Goal: Task Accomplishment & Management: Manage account settings

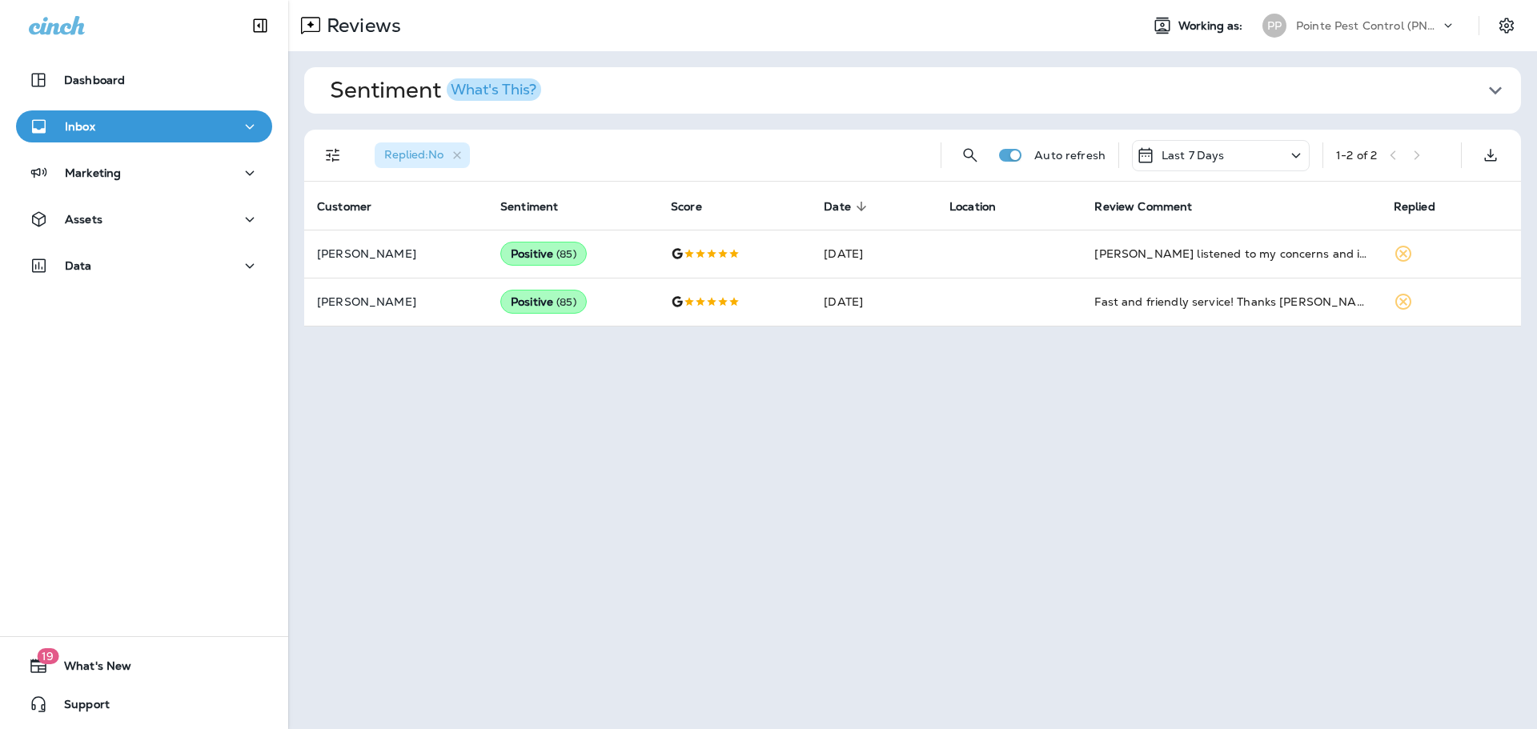
click at [1423, 32] on div "Pointe Pest Control (PNW)" at bounding box center [1368, 26] width 144 height 24
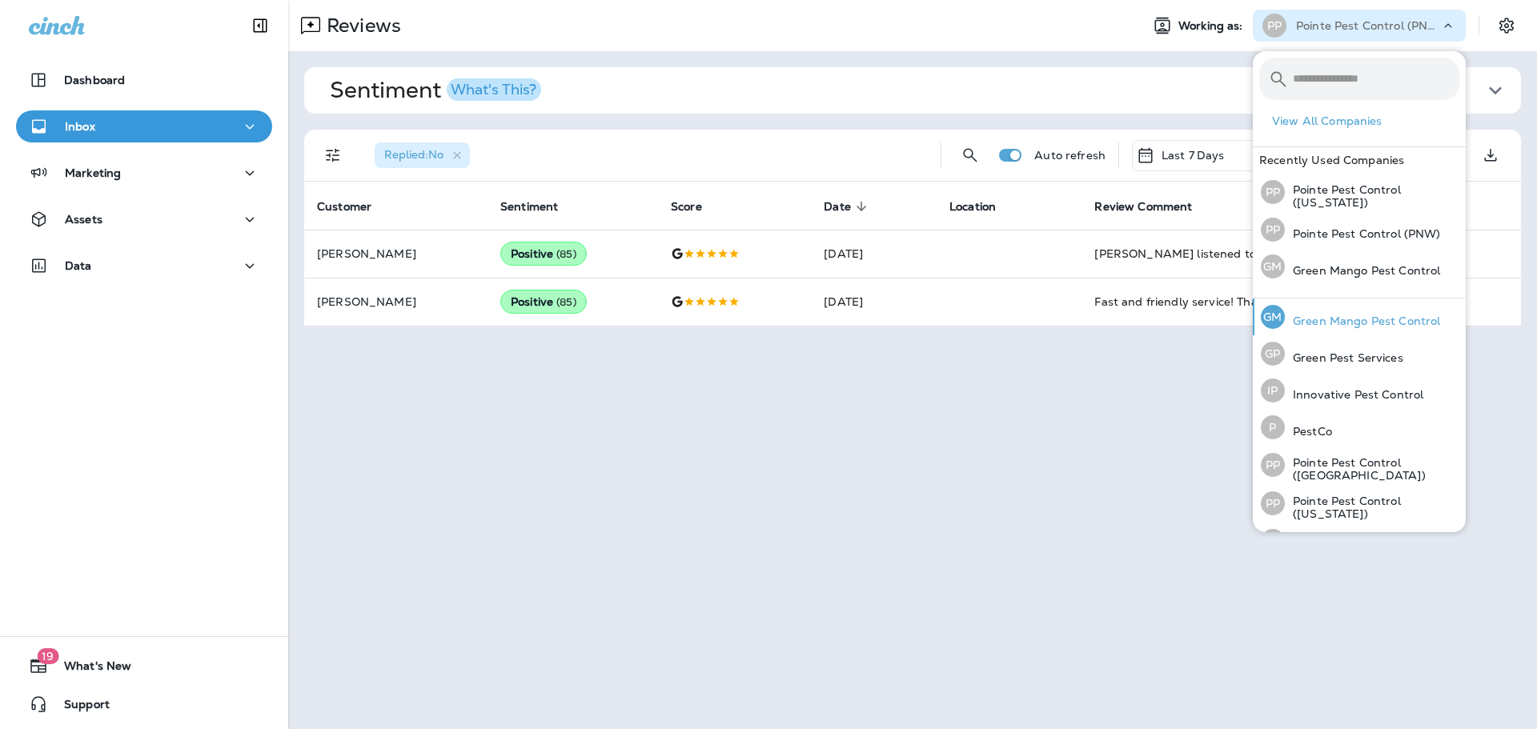
click at [1369, 315] on p "Green Mango Pest Control" at bounding box center [1362, 321] width 155 height 13
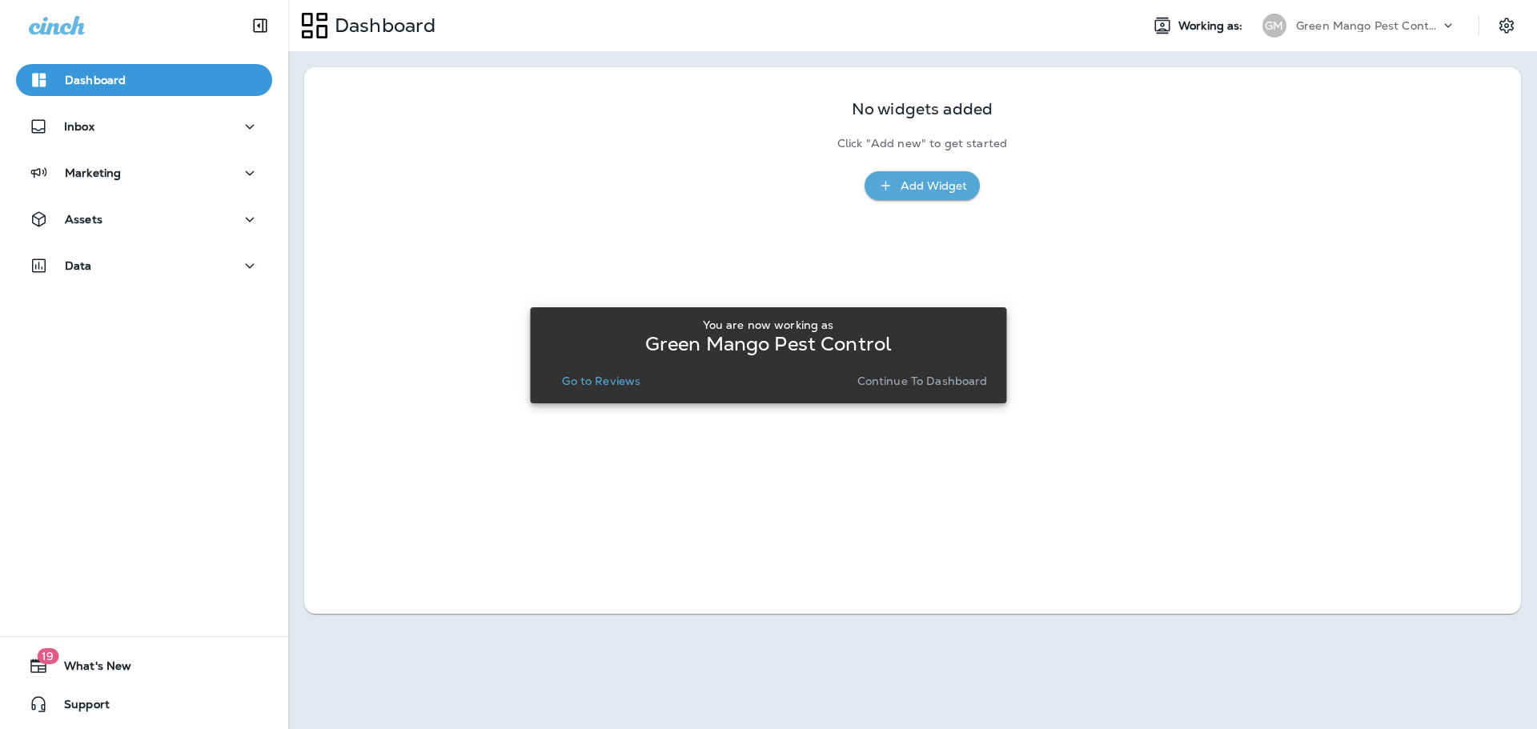
click at [560, 373] on button "Go to Reviews" at bounding box center [600, 381] width 91 height 22
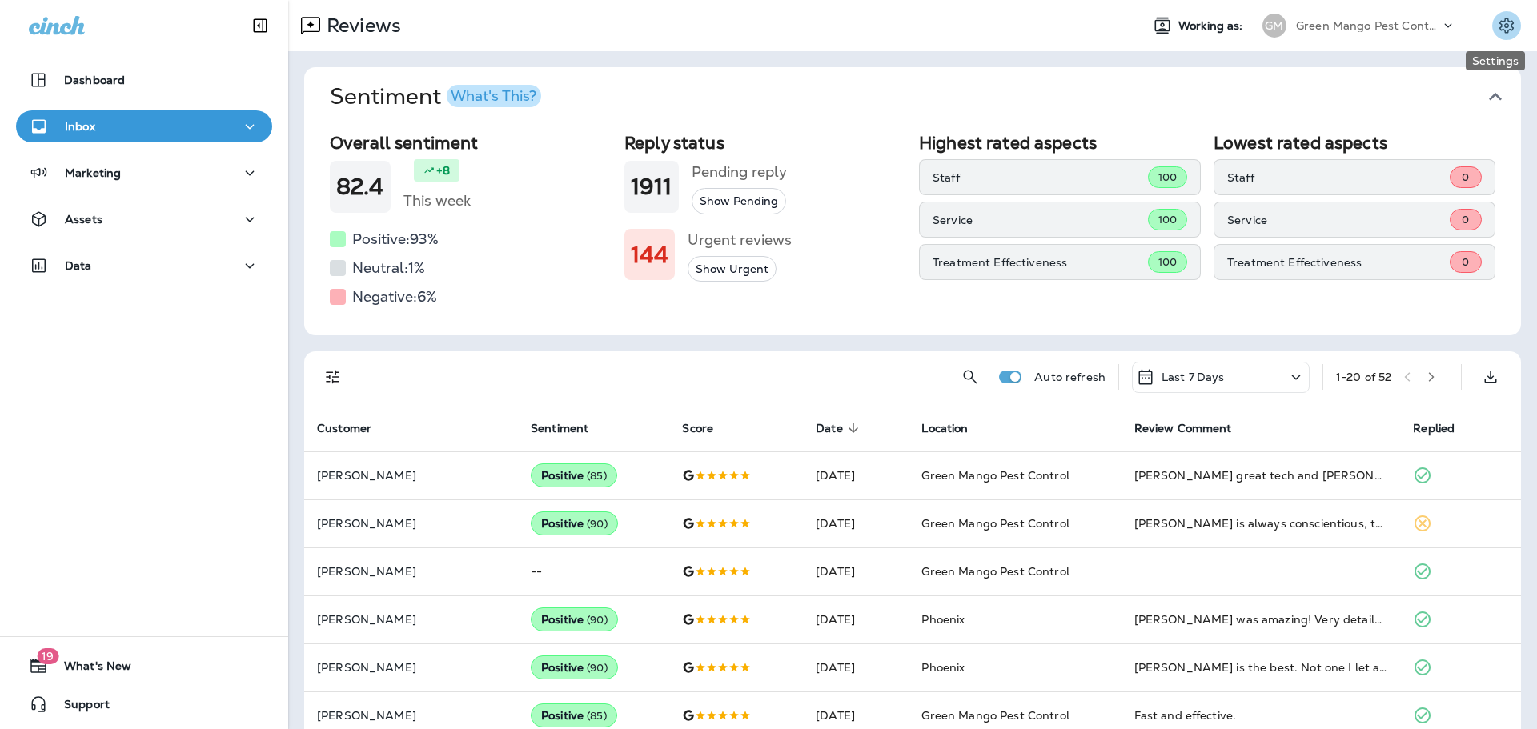
click at [1497, 20] on icon "Settings" at bounding box center [1506, 25] width 19 height 19
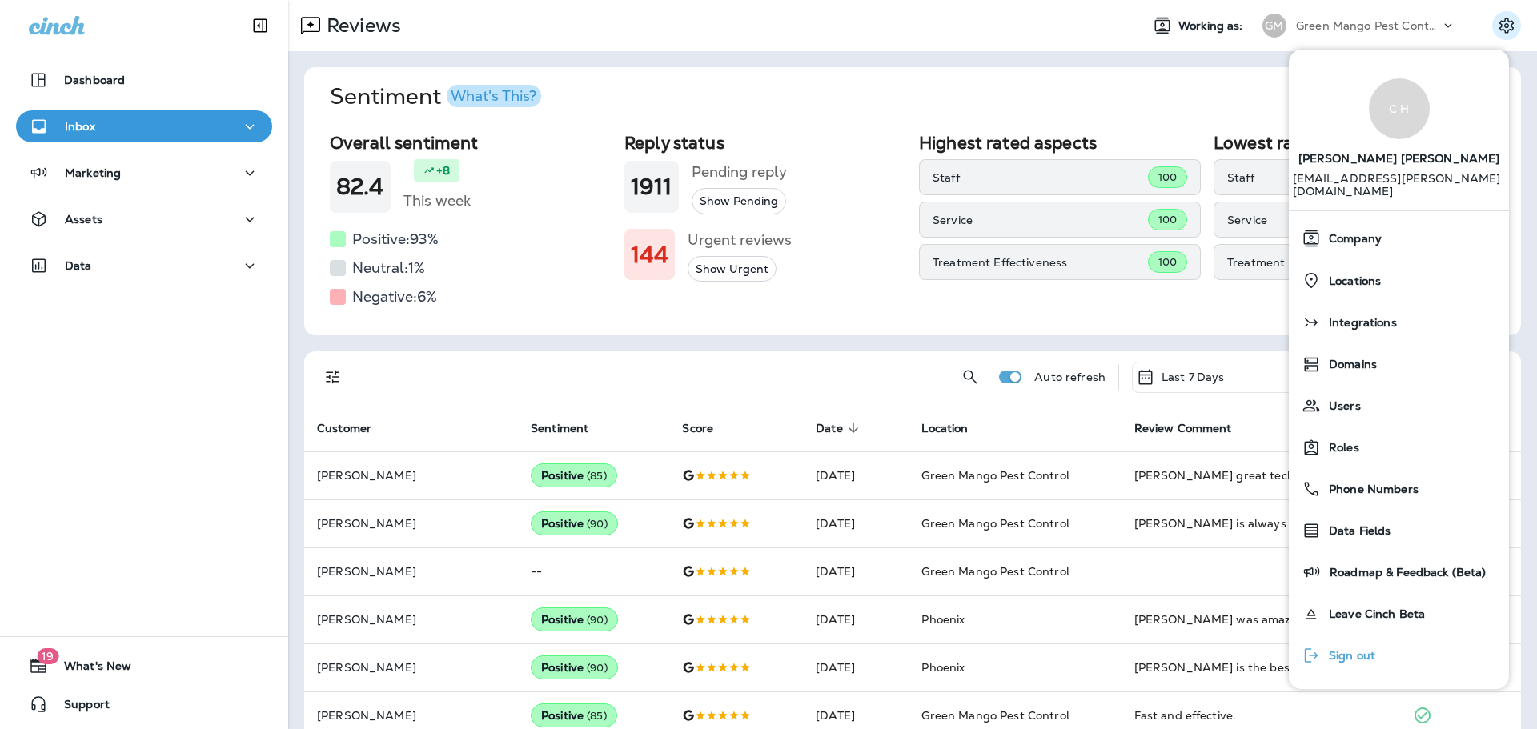
click at [1325, 649] on span "Sign out" at bounding box center [1348, 656] width 54 height 14
